Goal: Task Accomplishment & Management: Use online tool/utility

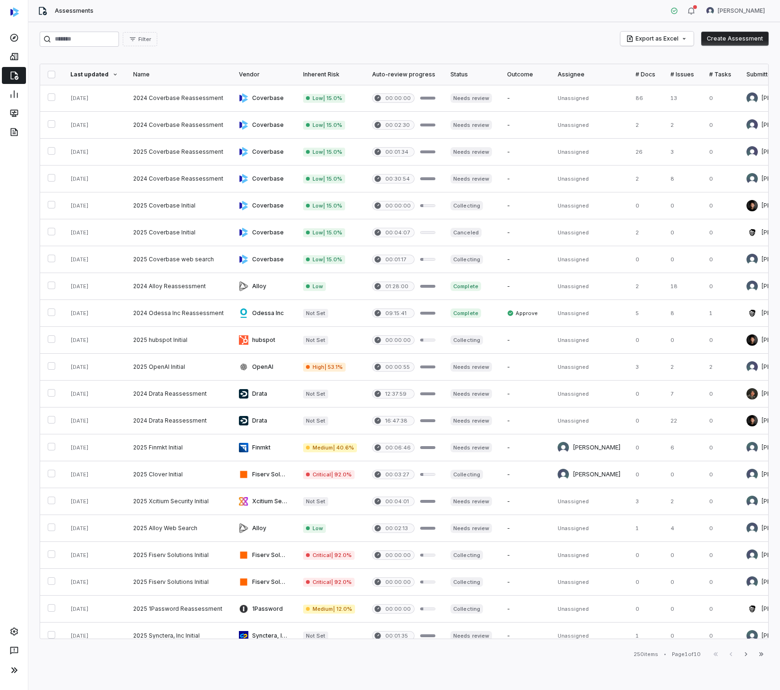
click at [297, 27] on div "Filter Export as Excel Create Assessment Last updated Name Vendor Inherent Risk…" at bounding box center [403, 356] width 751 height 668
click at [18, 629] on link at bounding box center [14, 631] width 20 height 17
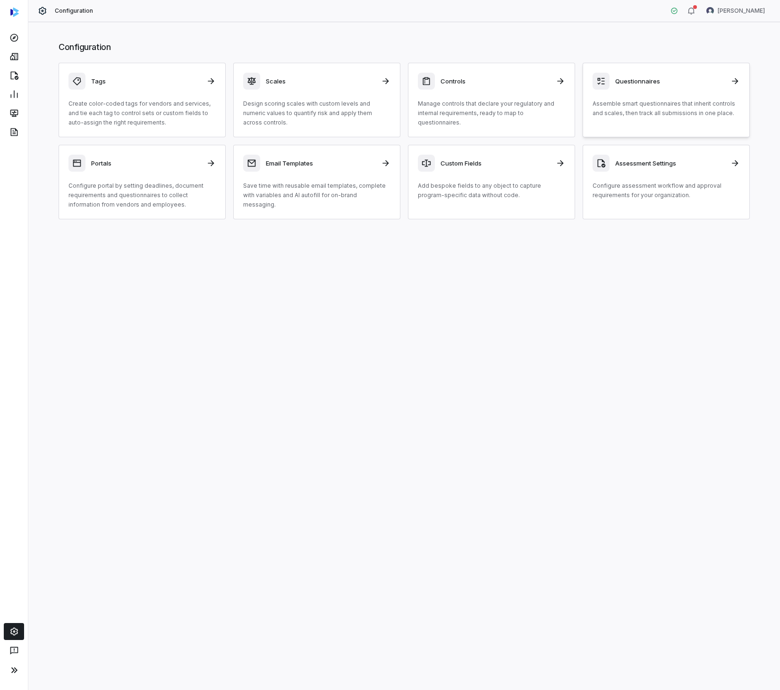
click at [624, 106] on p "Assemble smart questionnaires that inherit controls and scales, then track all …" at bounding box center [665, 108] width 147 height 19
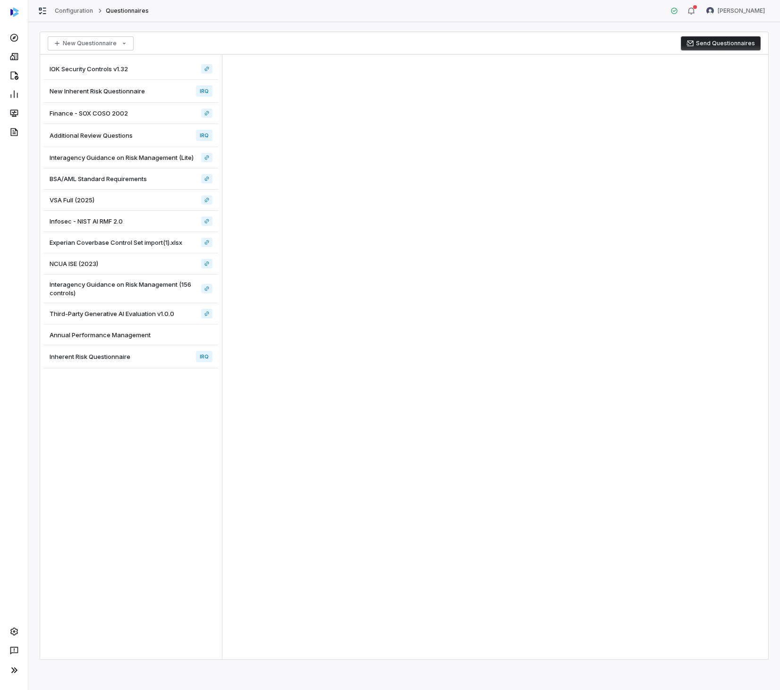
click at [141, 72] on div "IOK Security Controls v1.32" at bounding box center [131, 69] width 174 height 21
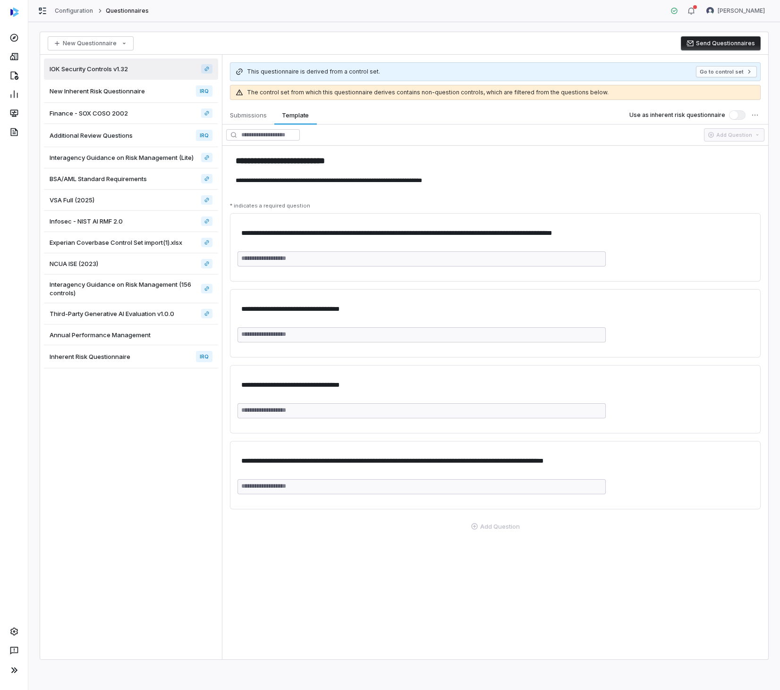
click at [150, 91] on div "New Inherent Risk Questionnaire IRQ" at bounding box center [131, 91] width 174 height 23
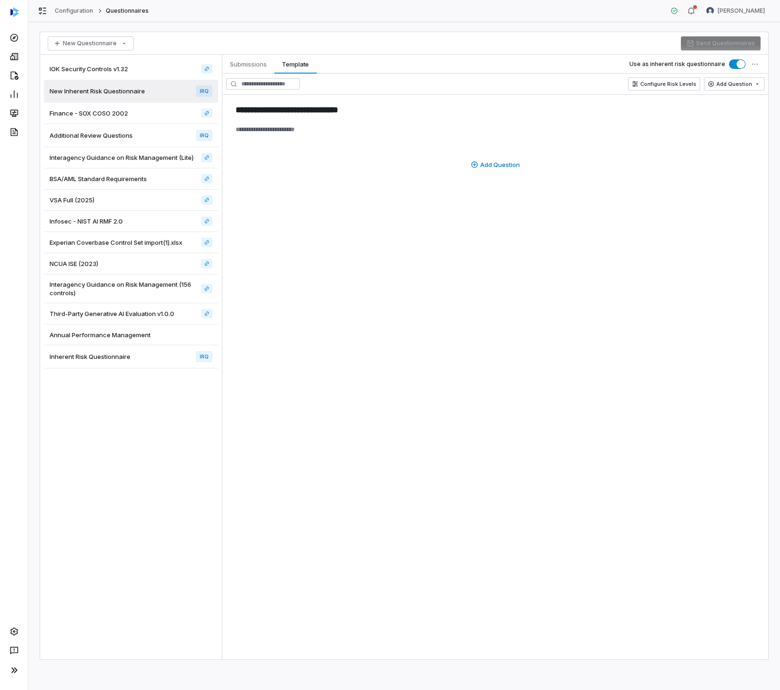
click at [120, 365] on div "Inherent Risk Questionnaire IRQ" at bounding box center [131, 356] width 174 height 23
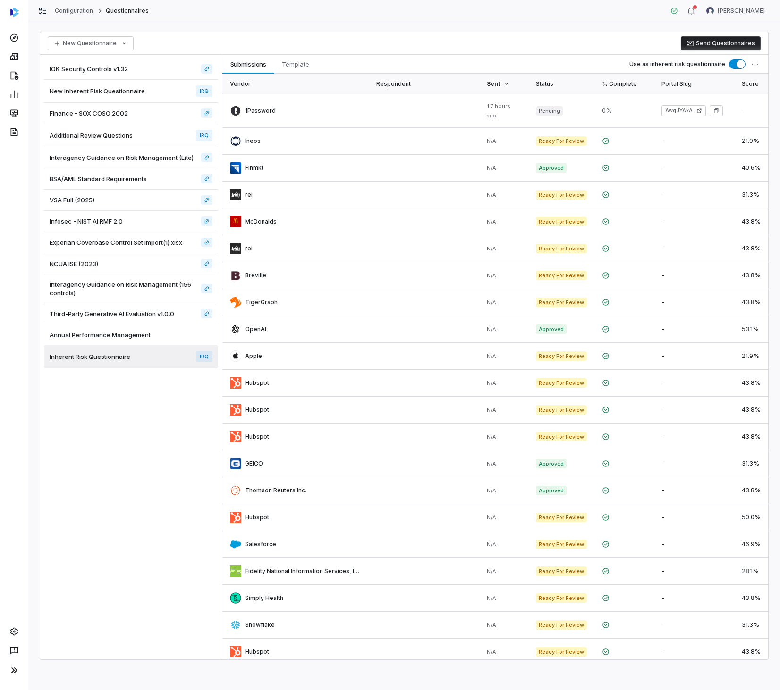
click at [150, 294] on span "Interagency Guidance on Risk Management (156 controls)" at bounding box center [124, 288] width 148 height 17
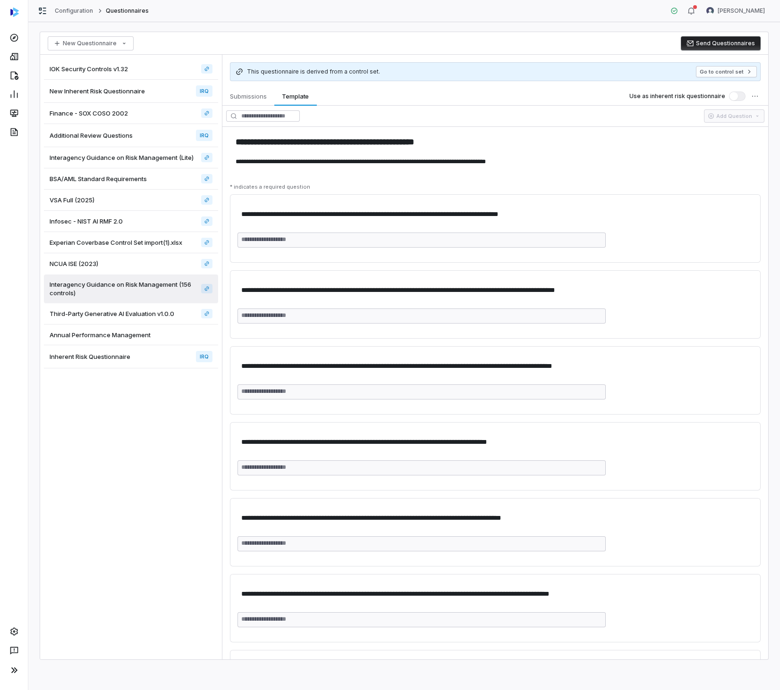
click at [166, 328] on div "Annual Performance Management" at bounding box center [131, 335] width 174 height 21
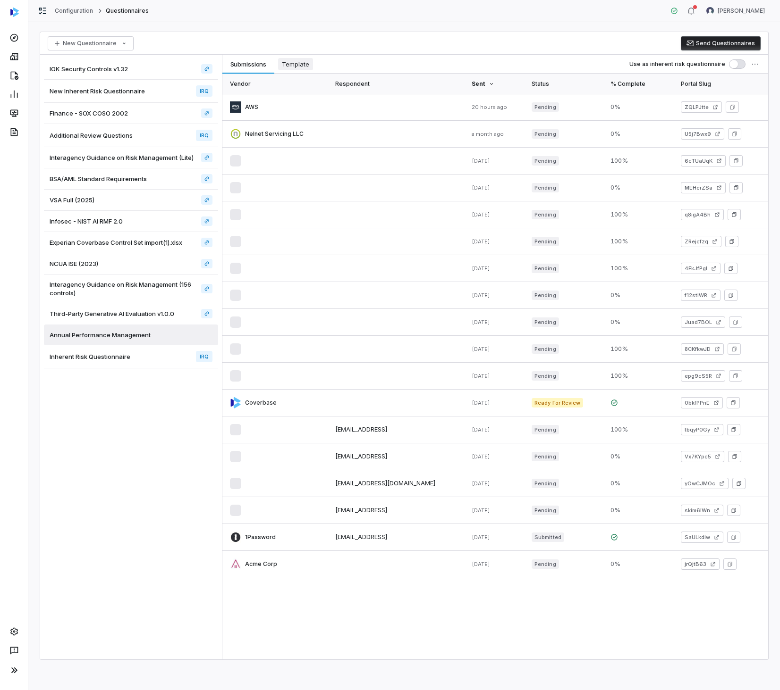
click at [304, 62] on span "Template" at bounding box center [295, 64] width 35 height 12
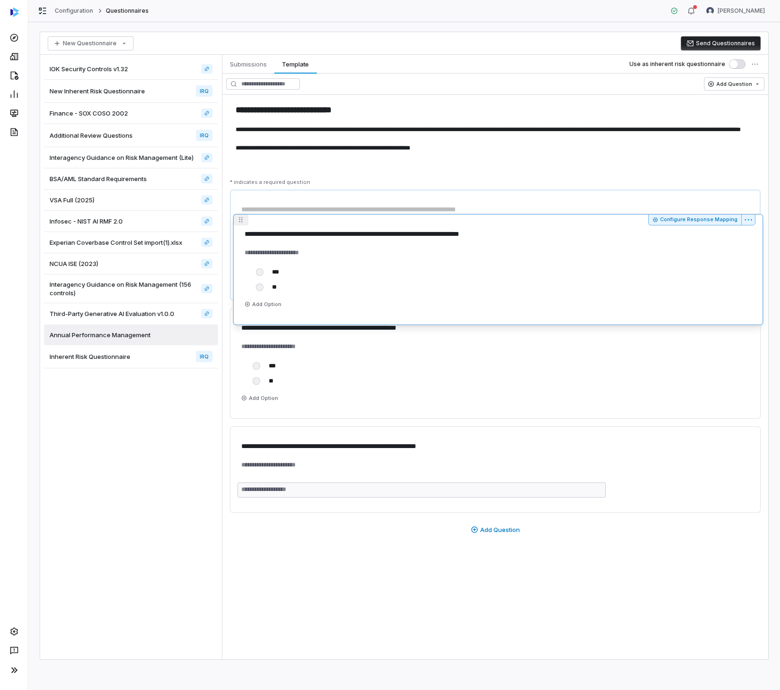
drag, startPoint x: 241, startPoint y: 193, endPoint x: 244, endPoint y: 217, distance: 24.2
click at [244, 217] on div "**********" at bounding box center [495, 380] width 546 height 380
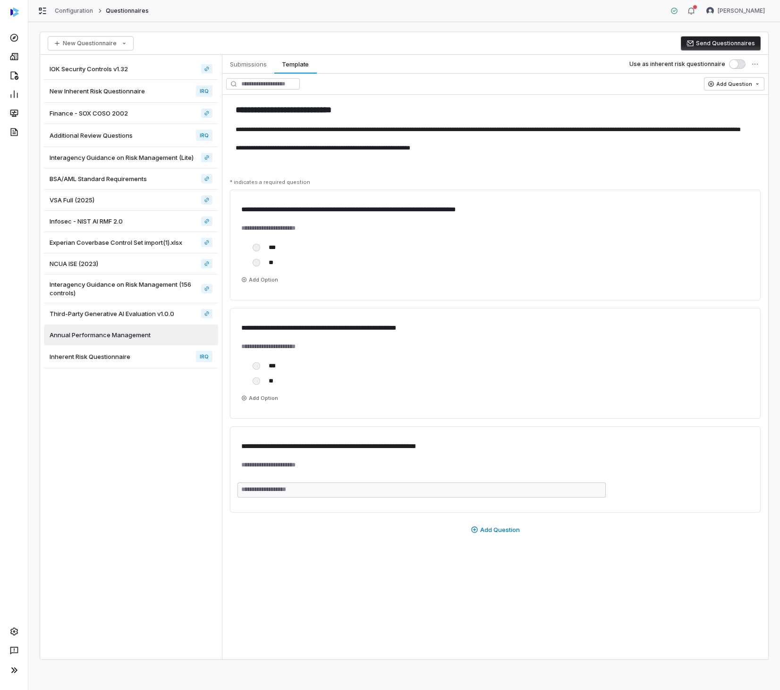
click at [471, 45] on div "New Questionnaire Send Questionnaires" at bounding box center [404, 43] width 728 height 23
type textarea "*"
